Goal: Information Seeking & Learning: Learn about a topic

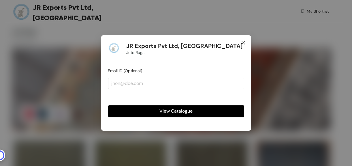
click at [244, 44] on icon "close" at bounding box center [243, 42] width 5 height 5
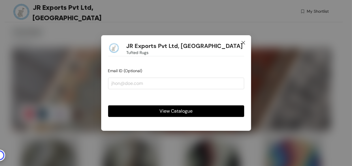
click at [244, 42] on icon "close" at bounding box center [242, 42] width 3 height 3
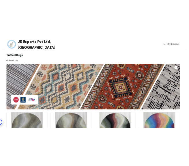
scroll to position [118, 0]
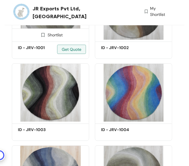
click at [63, 28] on img at bounding box center [50, 11] width 77 height 58
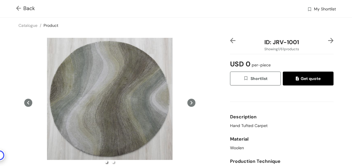
click at [15, 7] on div "Back My Shortlist" at bounding box center [176, 8] width 352 height 17
click at [17, 8] on img at bounding box center [19, 9] width 7 height 6
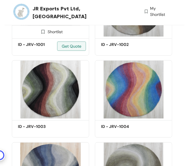
scroll to position [44, 0]
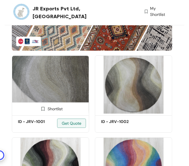
drag, startPoint x: 88, startPoint y: 71, endPoint x: 44, endPoint y: 82, distance: 45.1
click at [44, 82] on img at bounding box center [50, 84] width 77 height 58
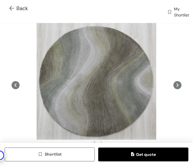
drag, startPoint x: 184, startPoint y: 117, endPoint x: 166, endPoint y: 109, distance: 19.6
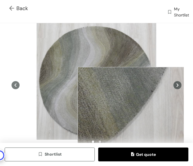
scroll to position [77, 0]
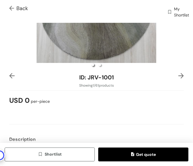
click at [178, 75] on div at bounding box center [177, 77] width 15 height 9
click at [179, 73] on img at bounding box center [181, 75] width 5 height 5
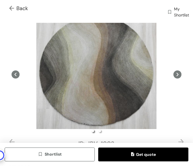
scroll to position [7, 0]
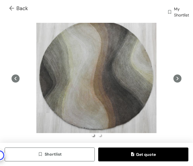
click at [10, 11] on img at bounding box center [12, 9] width 7 height 6
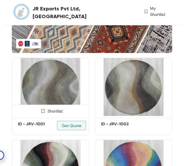
scroll to position [44, 0]
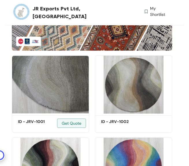
drag, startPoint x: 87, startPoint y: 64, endPoint x: 91, endPoint y: 51, distance: 13.2
click at [91, 51] on div "Shortlist ID - JRV-1001 Get Quote" at bounding box center [50, 92] width 83 height 82
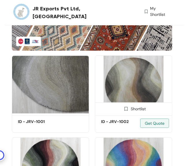
drag, startPoint x: 86, startPoint y: 63, endPoint x: 95, endPoint y: 57, distance: 10.5
click at [95, 57] on div "Shortlist ID - JRV-1002 Get Quote" at bounding box center [133, 92] width 83 height 82
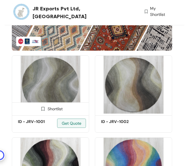
click at [28, 91] on img at bounding box center [50, 84] width 77 height 58
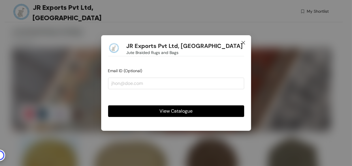
click at [243, 44] on icon "close" at bounding box center [243, 42] width 5 height 5
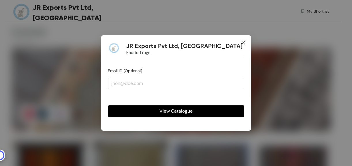
drag, startPoint x: 244, startPoint y: 42, endPoint x: 229, endPoint y: 15, distance: 31.2
click at [244, 42] on icon "close" at bounding box center [243, 42] width 5 height 5
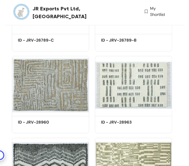
scroll to position [1807, 0]
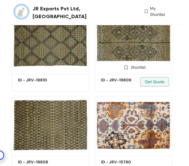
click at [140, 45] on img at bounding box center [133, 43] width 77 height 58
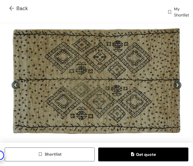
click at [12, 7] on img at bounding box center [12, 9] width 7 height 6
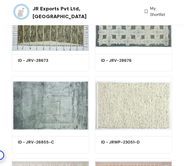
scroll to position [2463, 0]
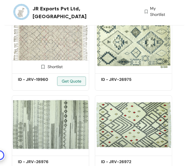
click at [65, 38] on img at bounding box center [50, 42] width 77 height 58
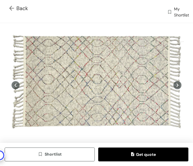
click at [12, 6] on img at bounding box center [12, 9] width 7 height 6
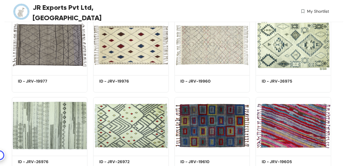
scroll to position [683, 0]
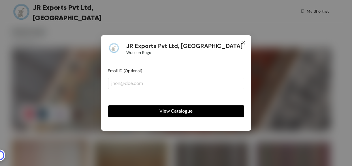
click at [244, 41] on icon "close" at bounding box center [243, 42] width 5 height 5
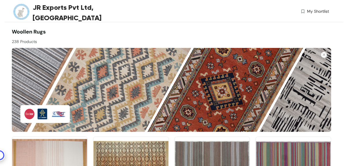
scroll to position [925, 0]
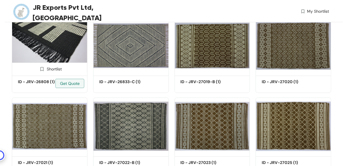
click at [72, 50] on img at bounding box center [50, 45] width 76 height 57
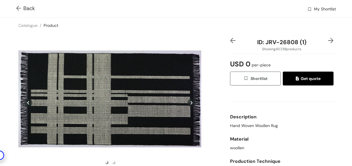
click at [20, 9] on img at bounding box center [19, 9] width 7 height 6
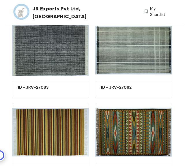
scroll to position [1725, 0]
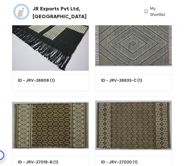
drag, startPoint x: 34, startPoint y: 46, endPoint x: 4, endPoint y: 81, distance: 46.3
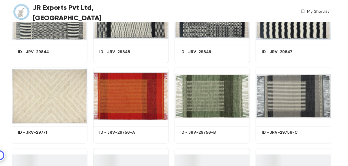
scroll to position [2297, 0]
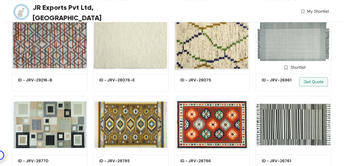
click at [276, 36] on img at bounding box center [294, 43] width 76 height 57
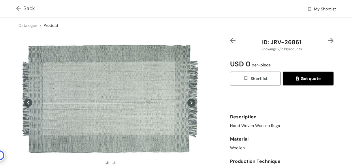
click at [20, 7] on img at bounding box center [19, 9] width 7 height 6
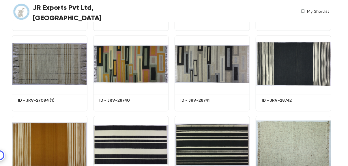
scroll to position [603, 0]
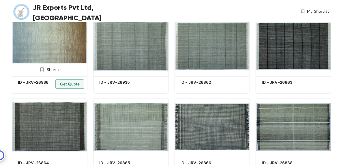
click at [50, 51] on img at bounding box center [50, 45] width 76 height 57
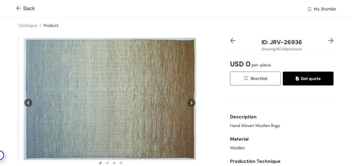
click at [18, 10] on img at bounding box center [19, 9] width 7 height 6
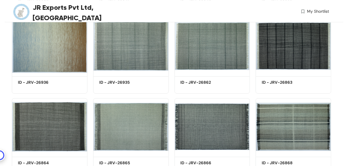
scroll to position [2297, 0]
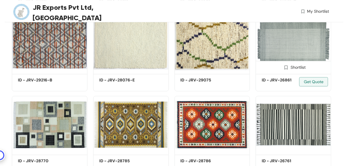
click at [281, 47] on img at bounding box center [294, 43] width 76 height 57
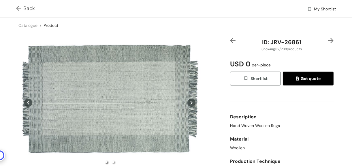
click at [17, 8] on img at bounding box center [19, 9] width 7 height 6
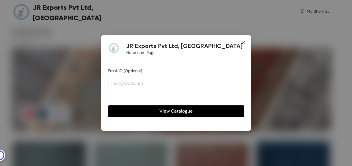
click at [243, 40] on span "Close" at bounding box center [244, 43] width 16 height 16
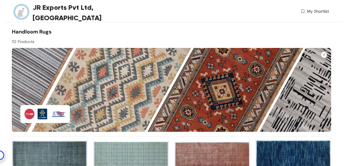
scroll to position [925, 0]
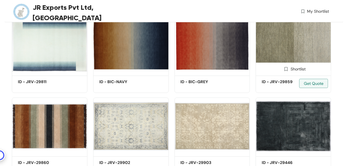
click at [287, 49] on img at bounding box center [294, 45] width 76 height 57
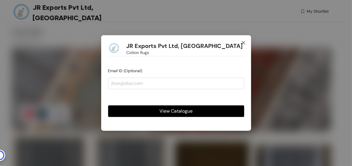
click at [246, 41] on span "Close" at bounding box center [244, 43] width 16 height 16
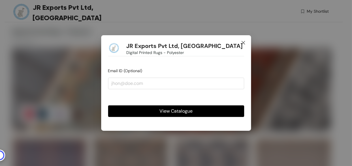
click at [247, 43] on span "Close" at bounding box center [244, 43] width 16 height 16
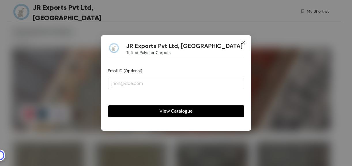
click at [245, 42] on icon "close" at bounding box center [243, 42] width 5 height 5
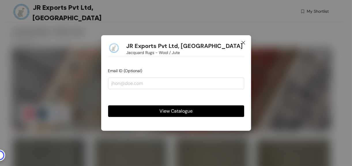
click at [245, 44] on icon "close" at bounding box center [242, 42] width 3 height 3
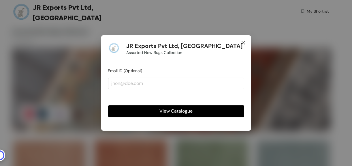
click at [245, 42] on icon "close" at bounding box center [243, 42] width 5 height 5
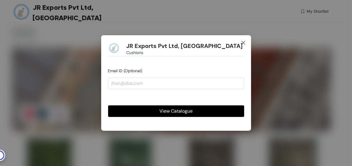
click at [244, 42] on icon "close" at bounding box center [243, 42] width 5 height 5
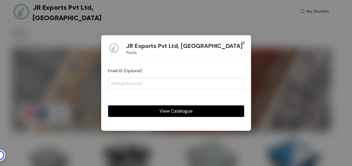
click at [243, 42] on icon "close" at bounding box center [242, 42] width 3 height 3
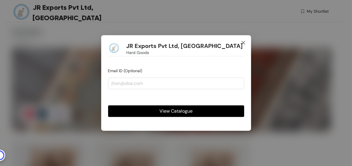
click at [241, 44] on icon "close" at bounding box center [243, 42] width 5 height 5
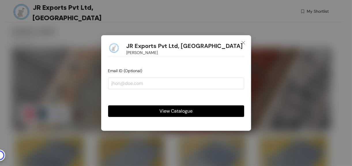
click at [153, 9] on div "JR Exports Pvt Ltd, Varanasi Denim Rugs Email ID (Optional) View Catalogue" at bounding box center [176, 83] width 352 height 166
click at [244, 41] on icon "close" at bounding box center [243, 42] width 5 height 5
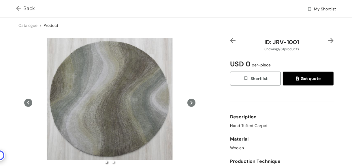
click at [22, 9] on img at bounding box center [19, 9] width 7 height 6
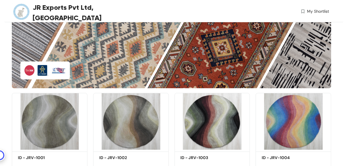
scroll to position [44, 0]
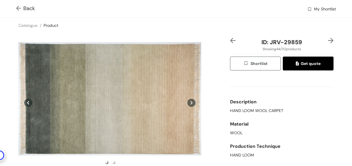
click at [17, 10] on img at bounding box center [19, 9] width 7 height 6
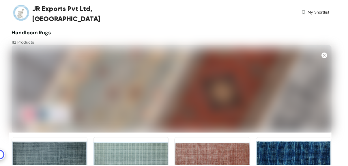
scroll to position [925, 0]
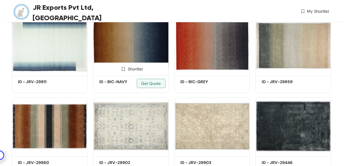
click at [149, 44] on img at bounding box center [131, 45] width 76 height 57
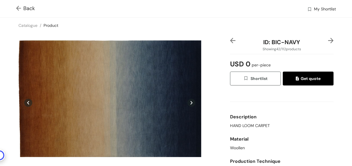
click at [21, 8] on img at bounding box center [19, 9] width 7 height 6
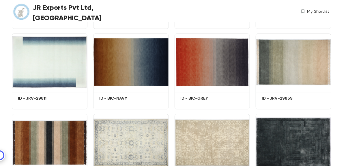
scroll to position [925, 0]
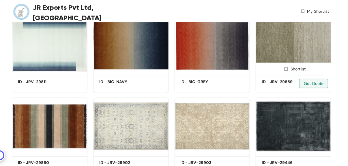
click at [193, 50] on img at bounding box center [294, 45] width 76 height 57
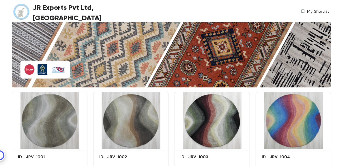
scroll to position [199, 0]
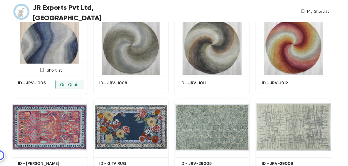
click at [55, 42] on img at bounding box center [50, 46] width 76 height 57
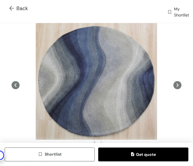
click at [13, 8] on img at bounding box center [12, 9] width 7 height 6
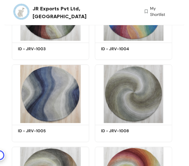
scroll to position [83, 0]
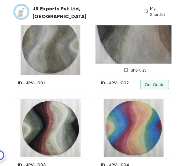
drag, startPoint x: 122, startPoint y: 46, endPoint x: 122, endPoint y: 37, distance: 8.1
click at [122, 37] on img at bounding box center [133, 46] width 77 height 58
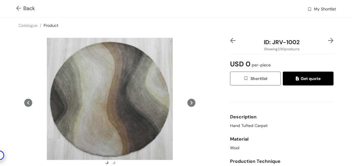
click at [17, 8] on img at bounding box center [19, 9] width 7 height 6
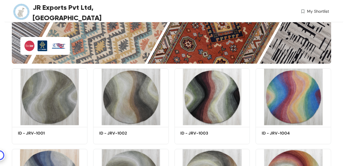
scroll to position [83, 0]
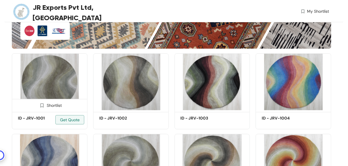
click at [59, 73] on img at bounding box center [50, 81] width 76 height 57
